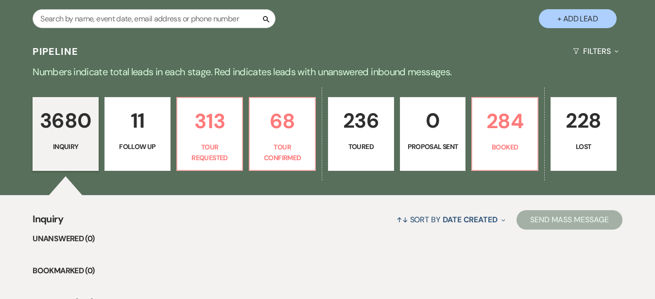
scroll to position [188, 0]
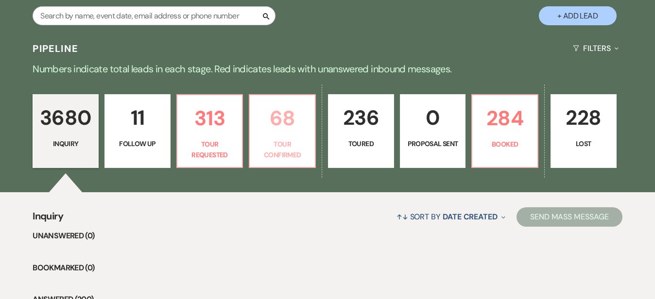
click at [286, 125] on p "68" at bounding box center [282, 118] width 53 height 33
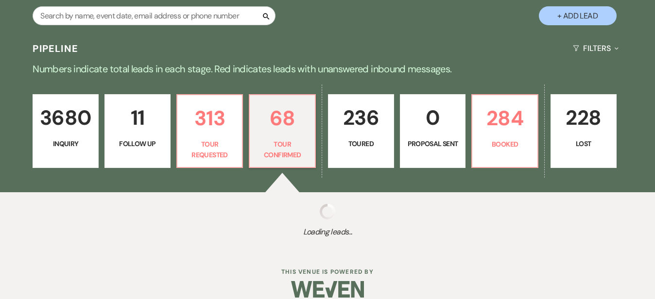
select select "4"
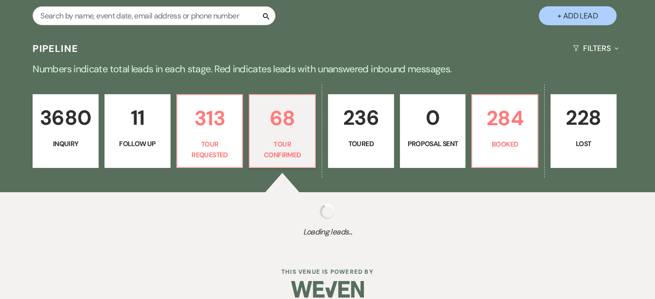
select select "4"
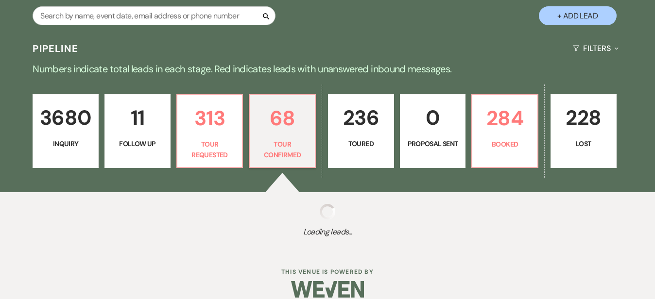
select select "4"
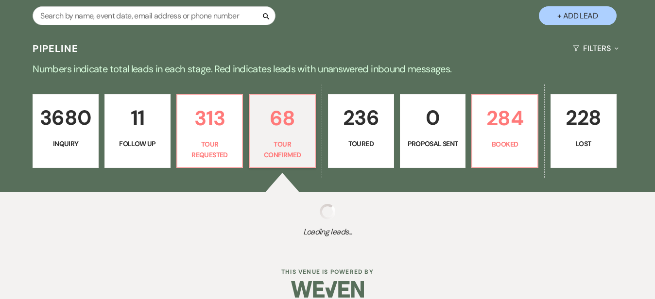
select select "4"
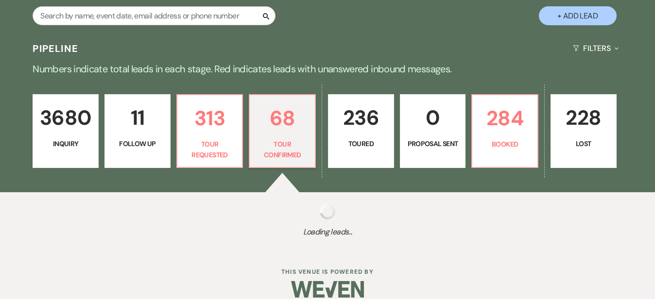
select select "4"
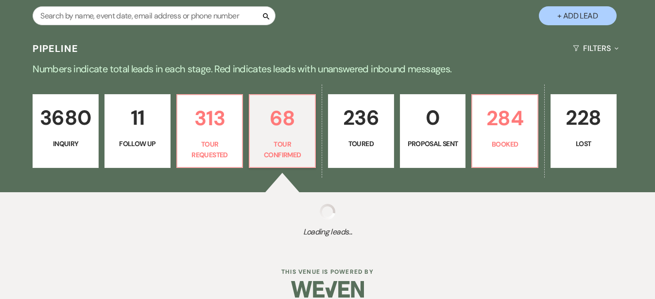
select select "4"
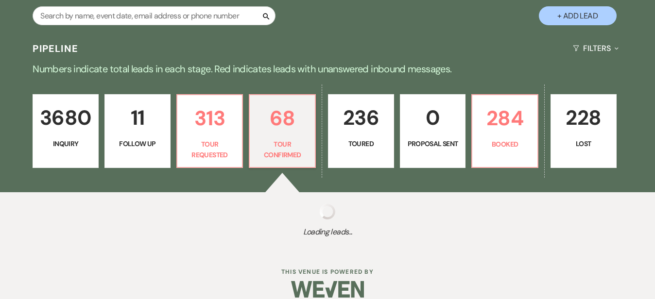
select select "4"
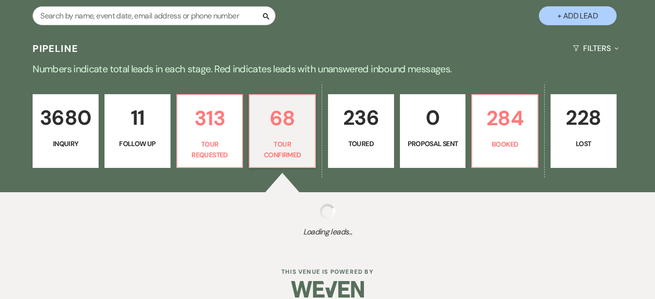
select select "4"
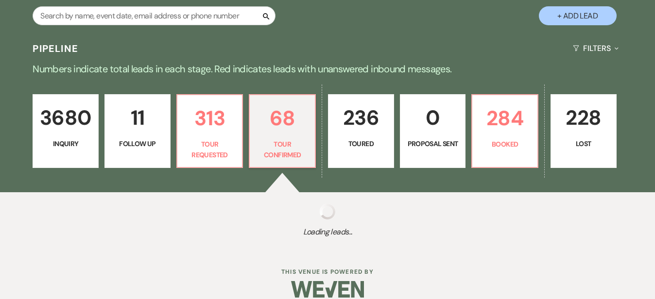
select select "4"
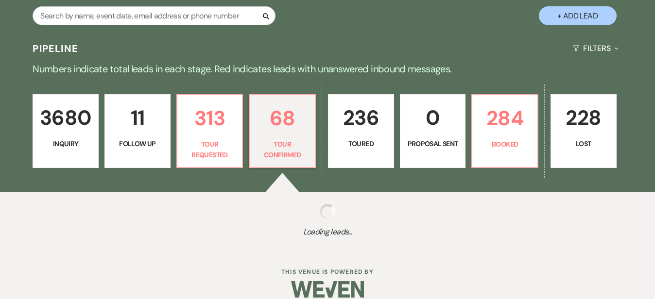
select select "4"
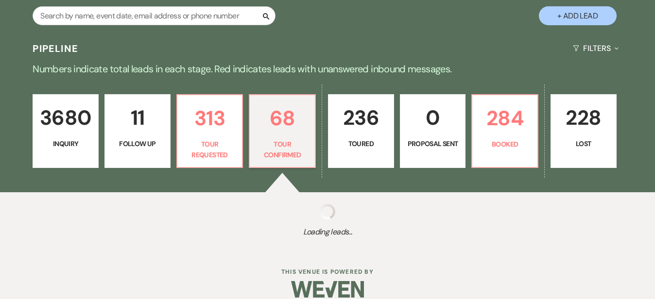
select select "4"
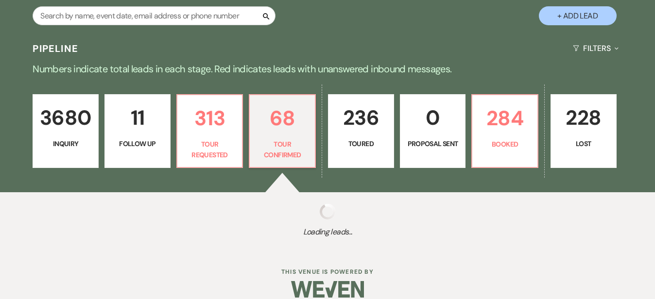
select select "4"
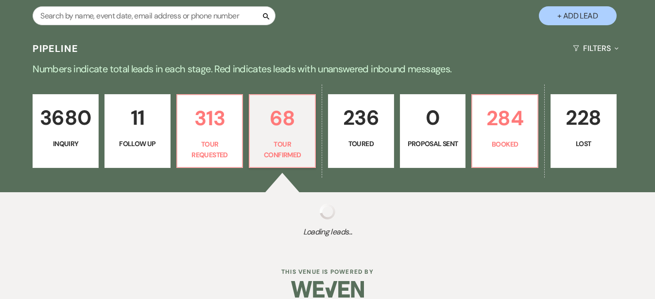
select select "4"
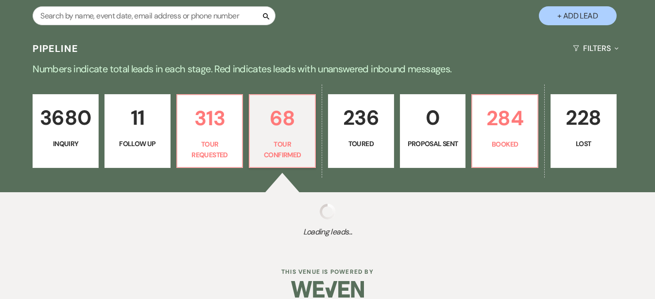
select select "4"
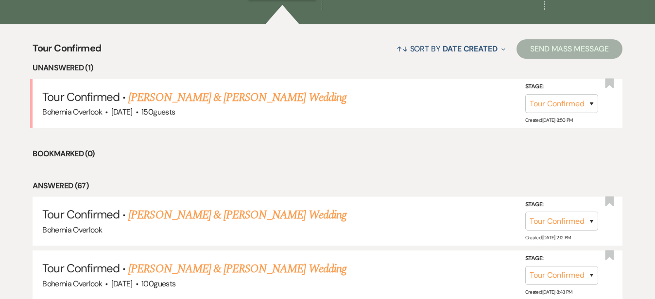
scroll to position [358, 0]
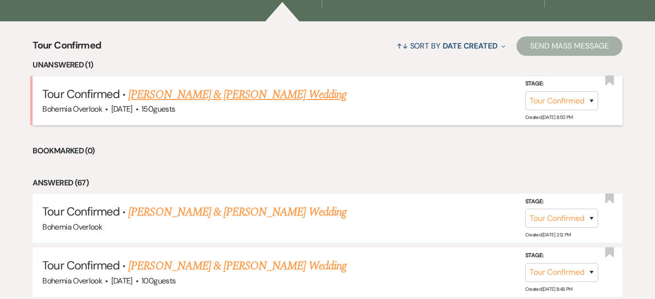
click at [251, 86] on link "[PERSON_NAME] & [PERSON_NAME] Wedding" at bounding box center [237, 94] width 218 height 17
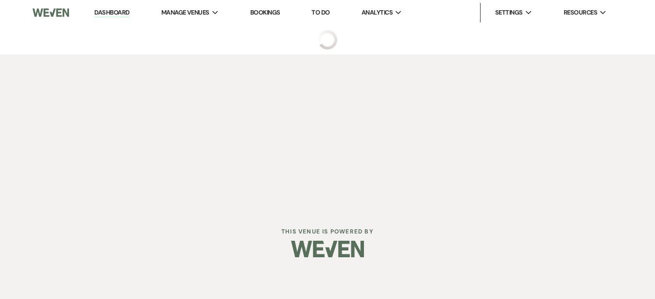
select select "4"
select select "5"
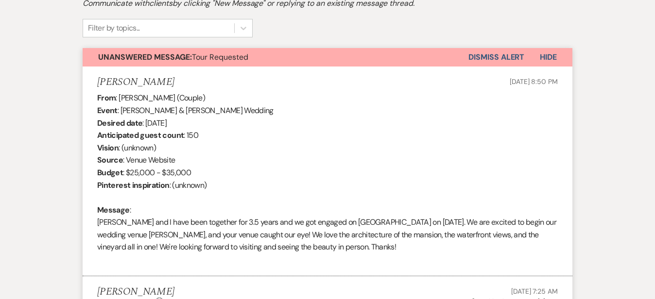
scroll to position [239, 0]
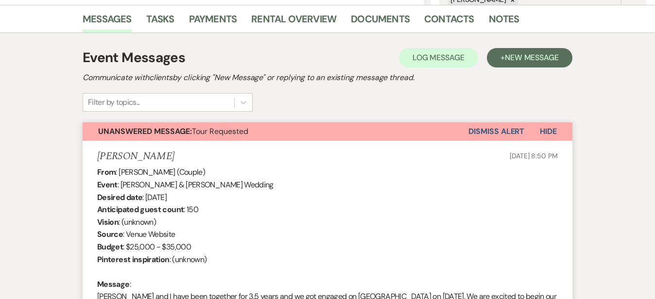
click at [524, 128] on button "Dismiss Alert" at bounding box center [496, 131] width 56 height 18
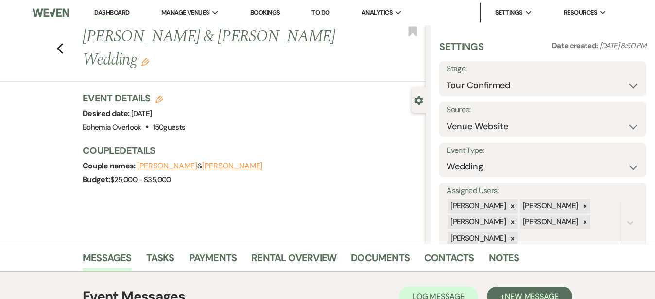
scroll to position [0, 0]
click at [123, 11] on link "Dashboard" at bounding box center [111, 12] width 35 height 9
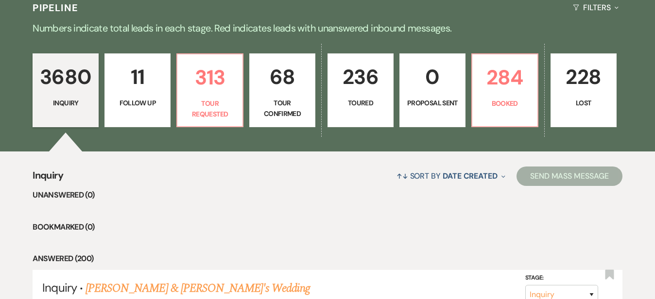
scroll to position [230, 0]
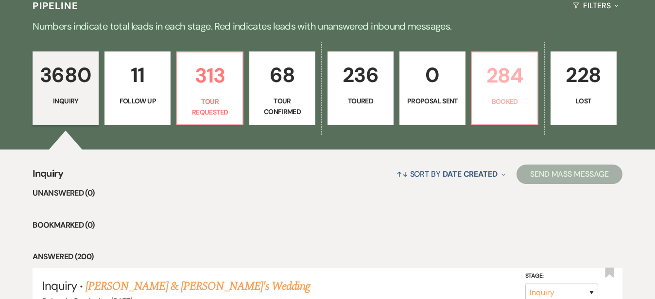
click at [531, 81] on p "284" at bounding box center [504, 75] width 53 height 33
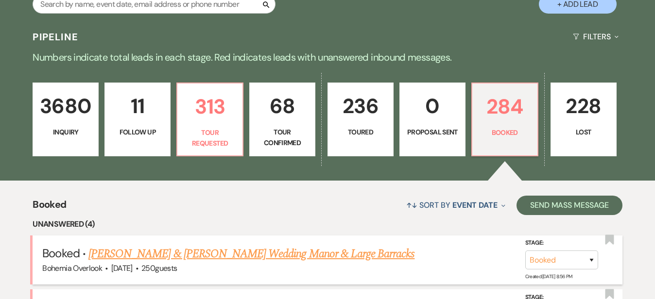
scroll to position [198, 0]
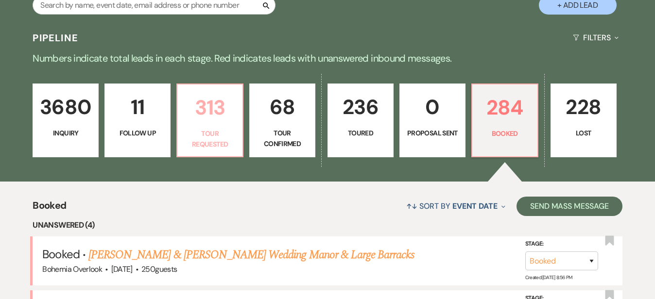
click at [228, 103] on p "313" at bounding box center [209, 107] width 53 height 33
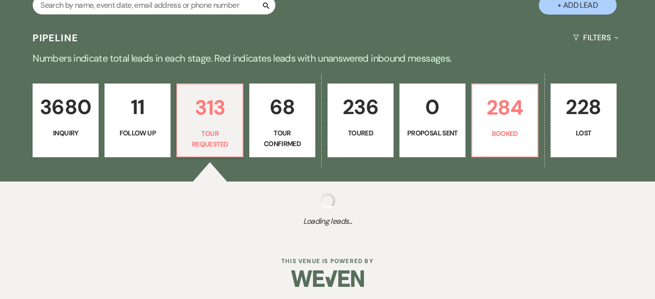
scroll to position [191, 0]
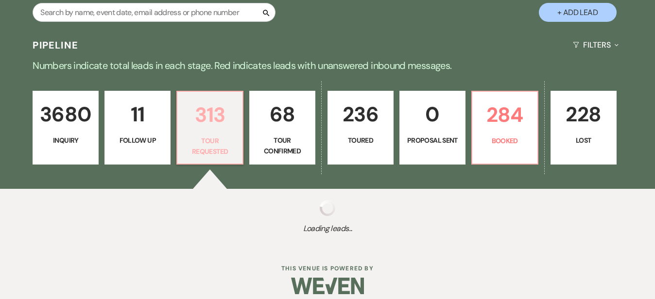
select select "2"
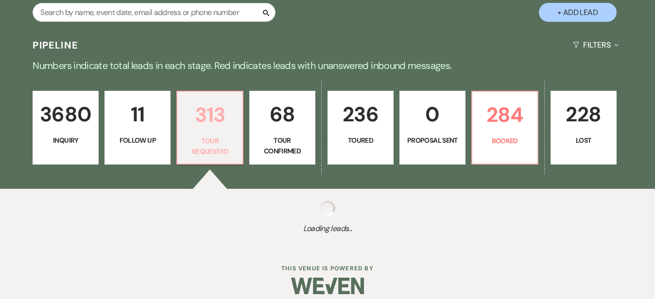
select select "2"
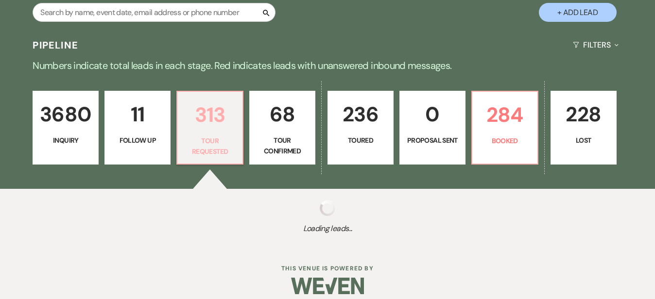
select select "2"
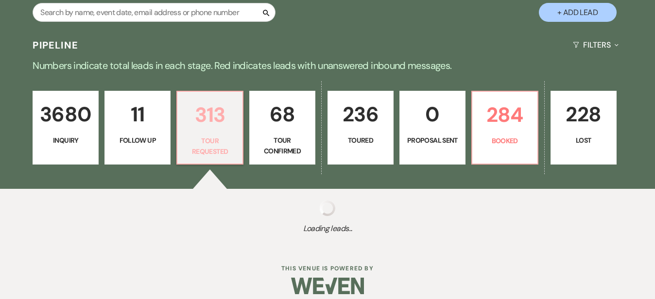
select select "2"
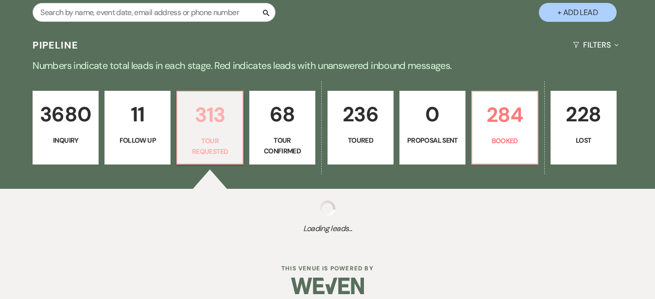
select select "2"
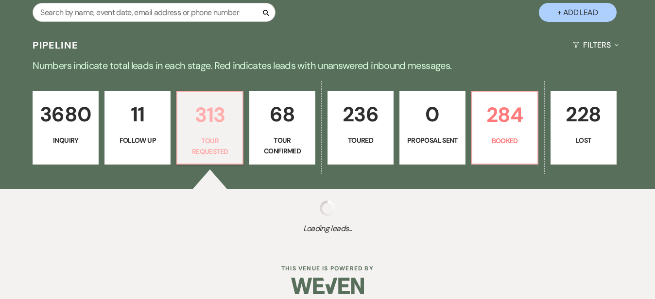
select select "2"
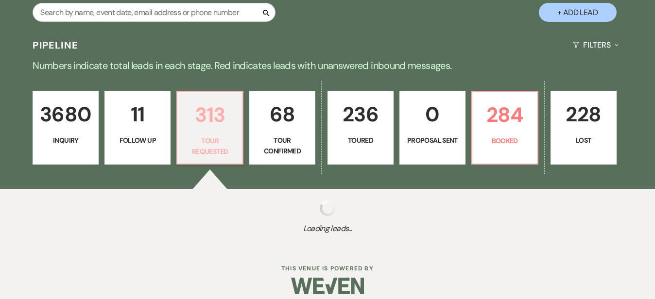
select select "2"
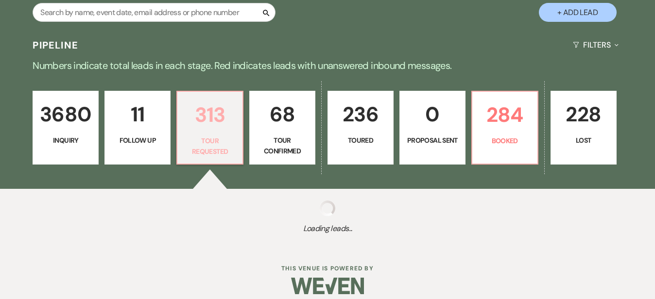
select select "2"
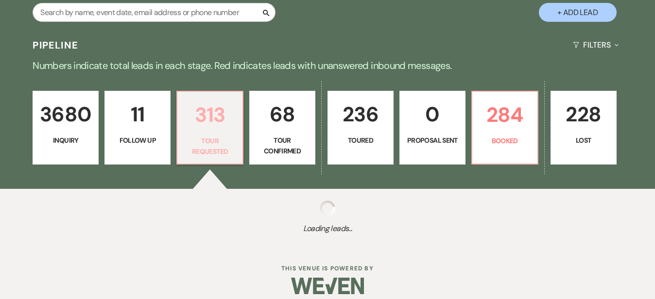
select select "2"
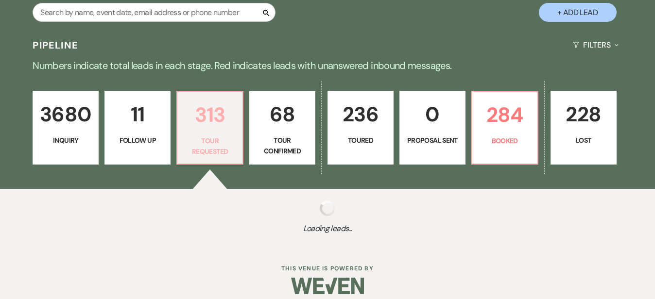
select select "2"
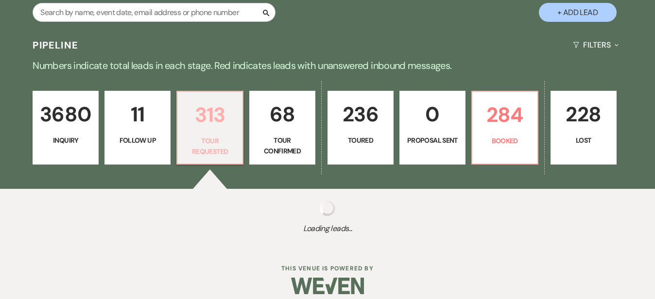
select select "2"
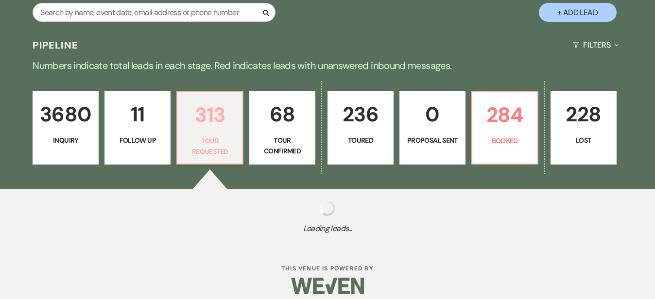
select select "2"
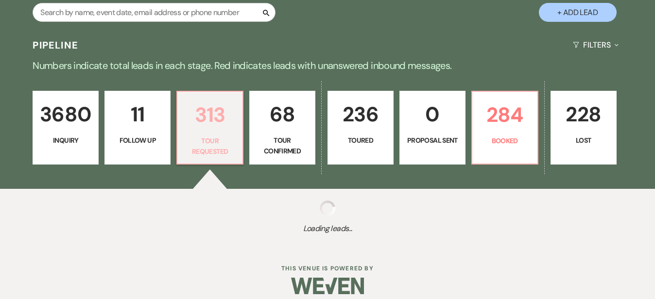
select select "2"
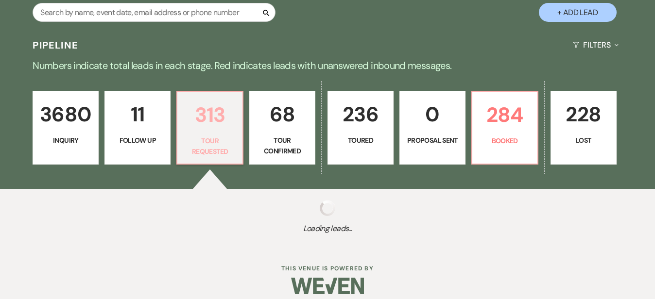
select select "2"
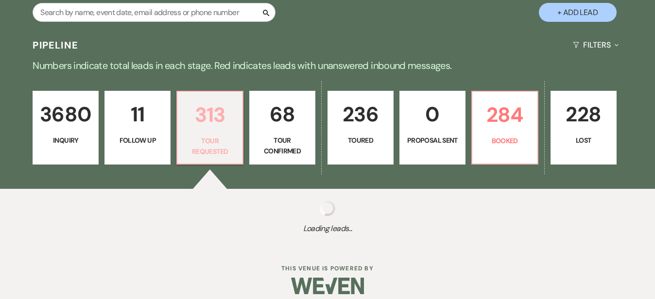
select select "2"
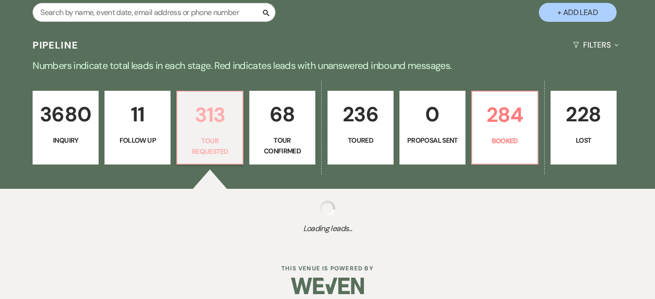
select select "2"
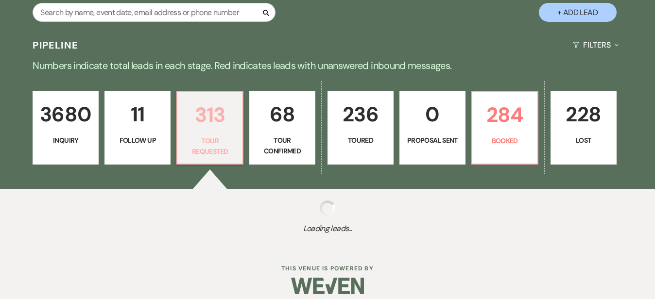
select select "2"
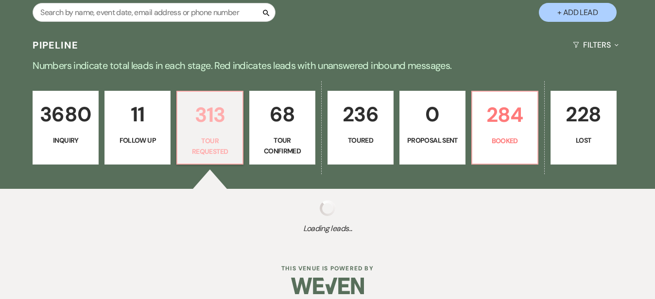
select select "2"
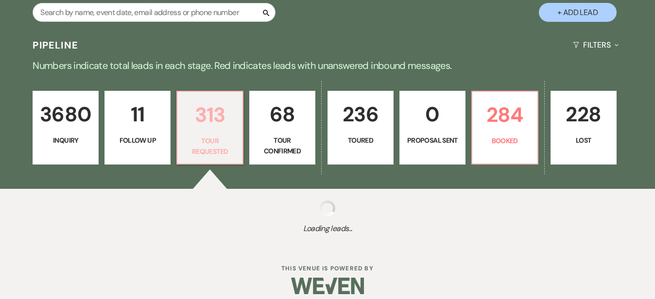
select select "2"
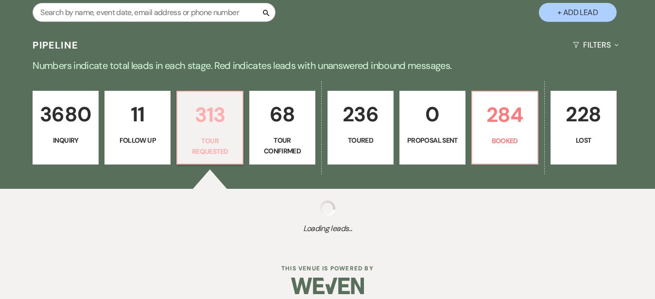
select select "2"
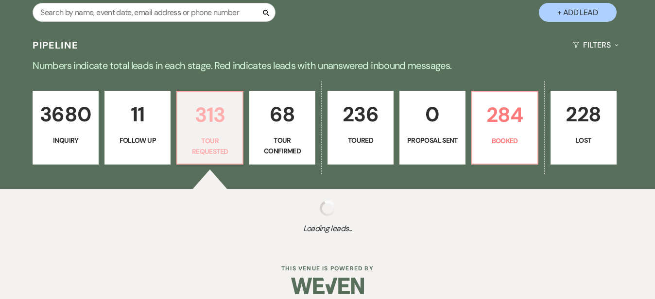
select select "2"
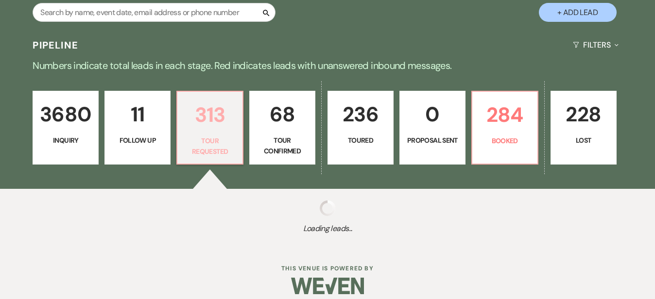
select select "2"
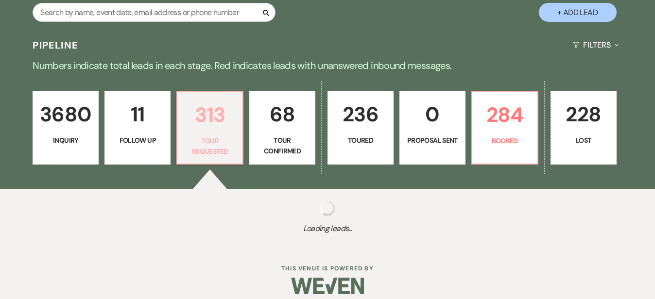
select select "2"
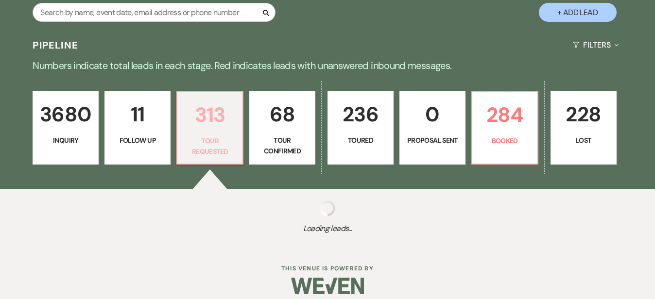
select select "2"
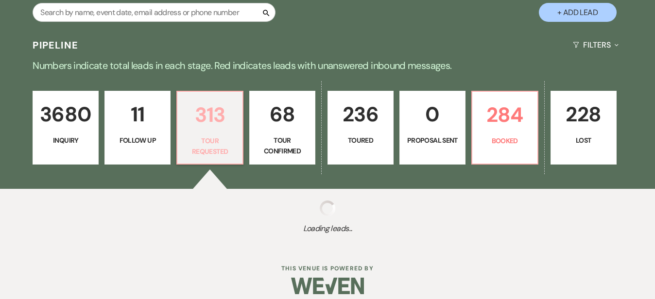
select select "2"
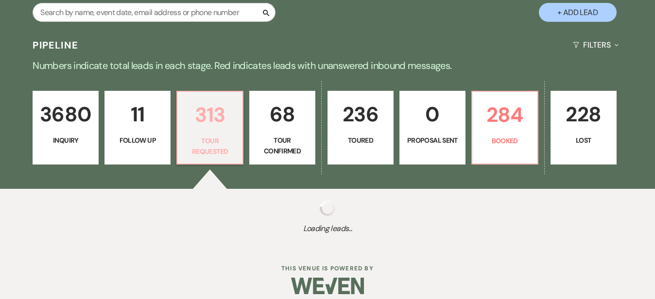
select select "2"
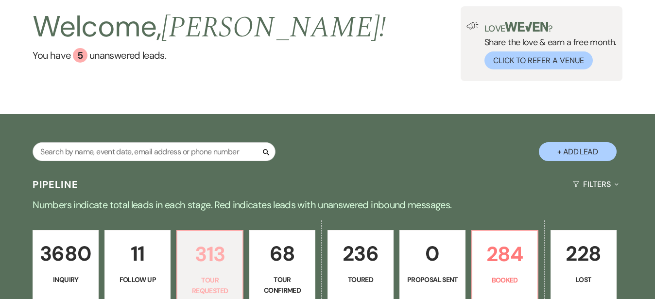
scroll to position [43, 0]
